Goal: Task Accomplishment & Management: Manage account settings

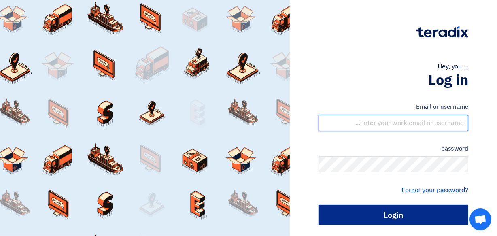
type input "waraich@hahest.com"
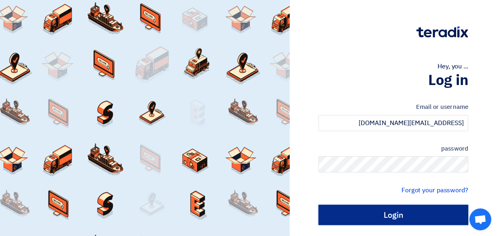
click at [380, 212] on input "Login" at bounding box center [394, 215] width 150 height 20
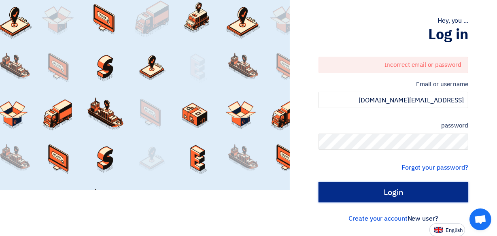
click at [388, 193] on input "Login" at bounding box center [394, 192] width 150 height 20
click at [384, 191] on input "Login" at bounding box center [394, 192] width 150 height 20
